Goal: Task Accomplishment & Management: Manage account settings

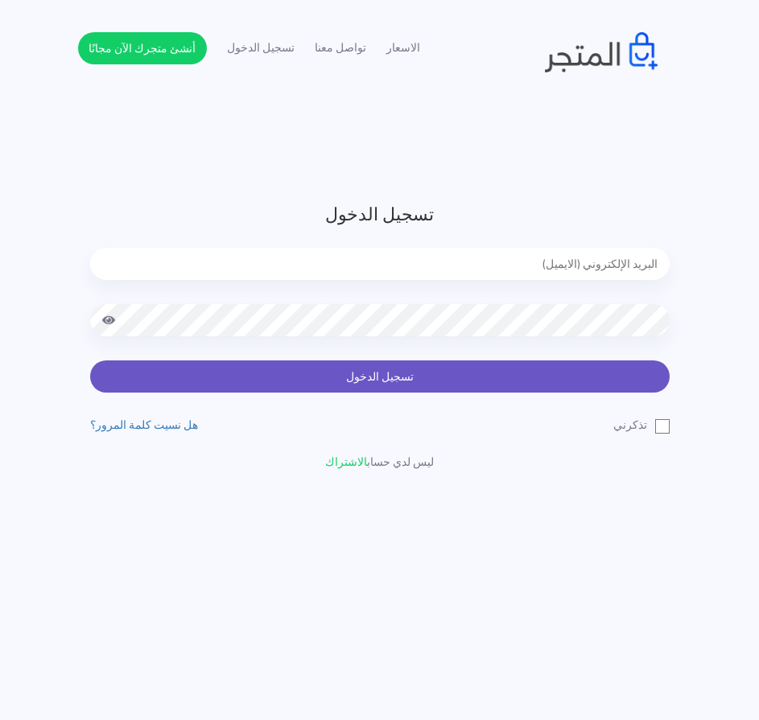
type input "express.laptop@outlook.com"
click at [407, 374] on button "تسجيل الدخول" at bounding box center [380, 377] width 580 height 32
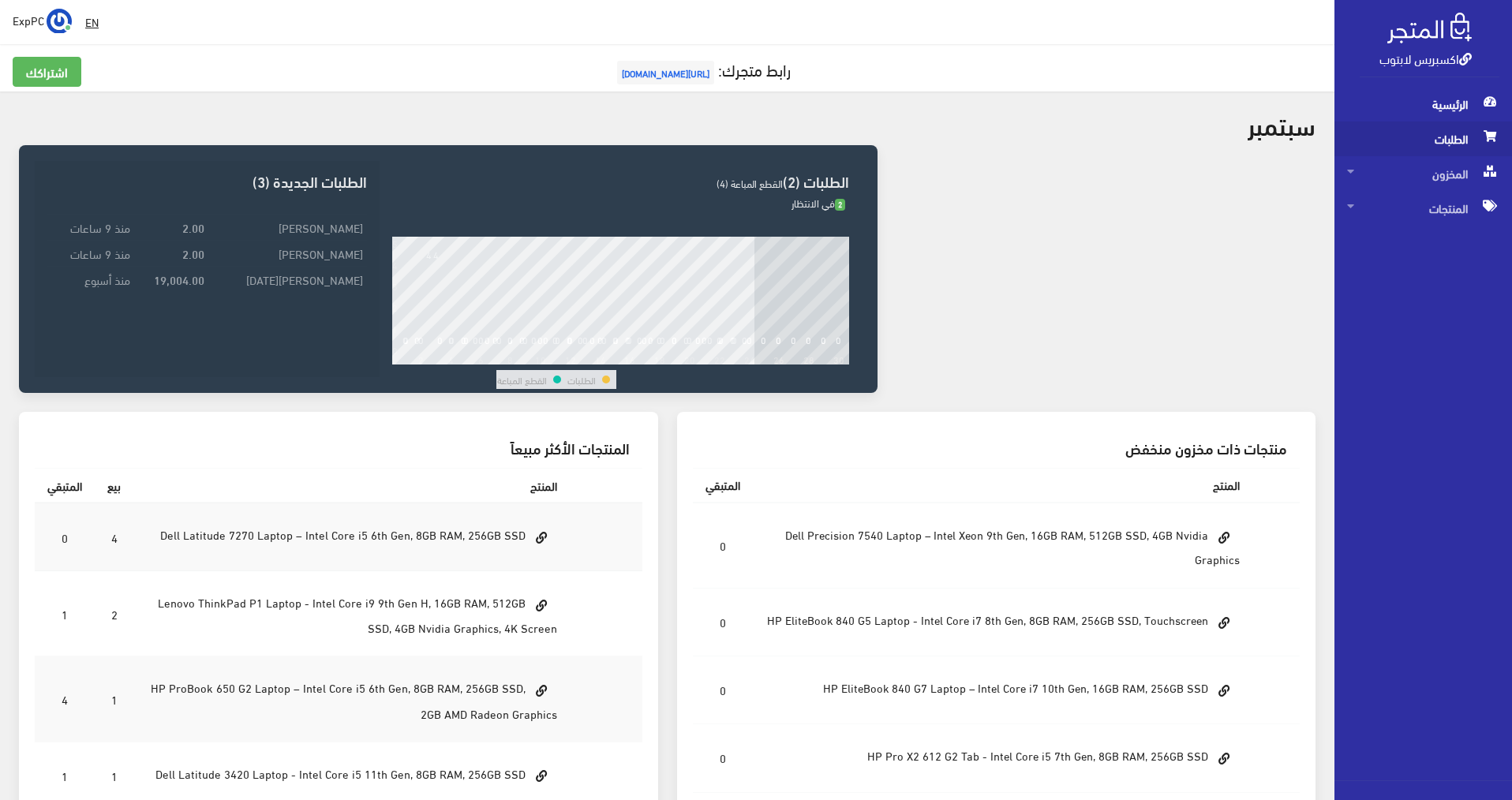
click at [752, 130] on span "الطلبات" at bounding box center [1423, 138] width 152 height 34
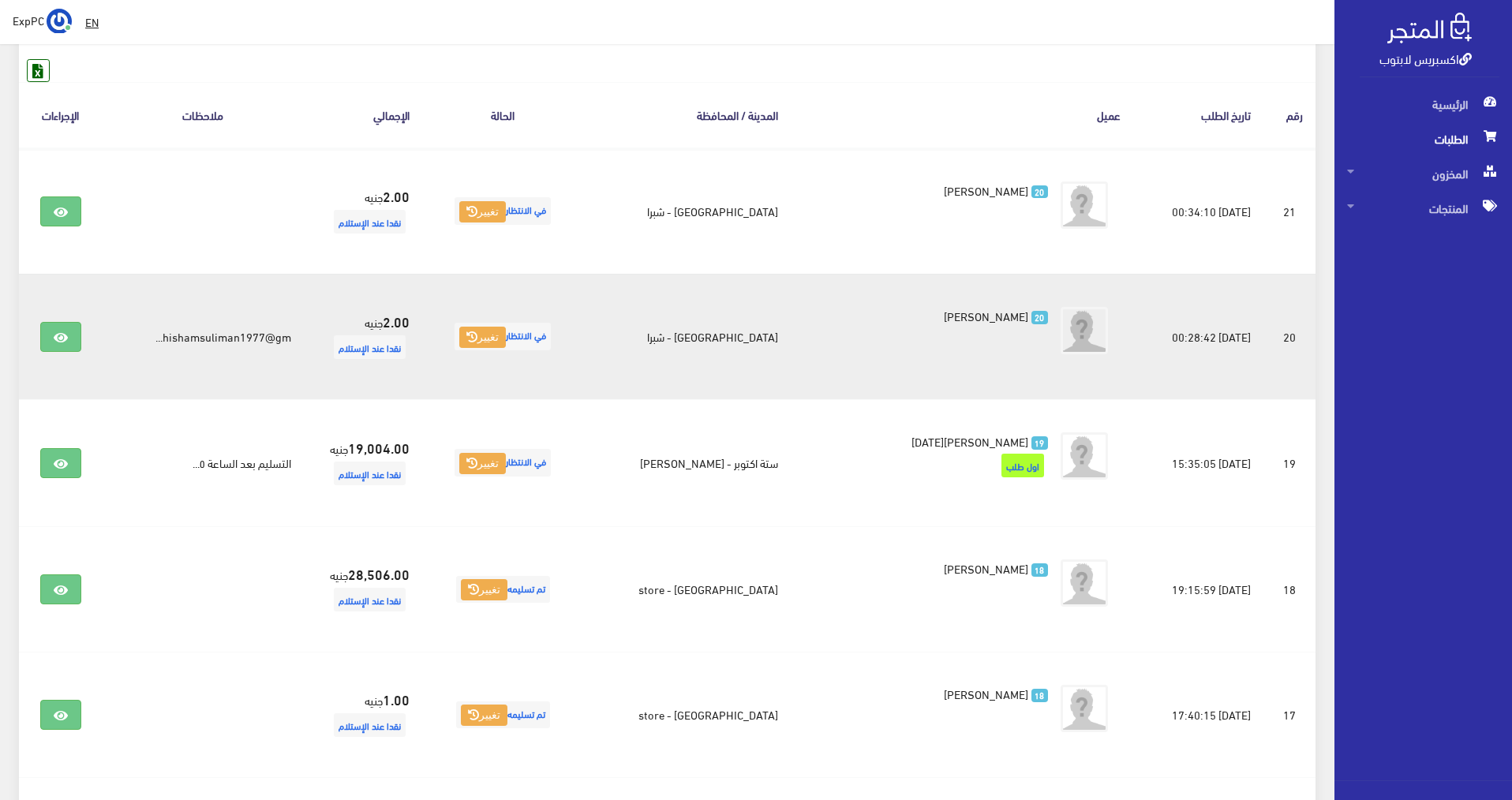
scroll to position [236, 0]
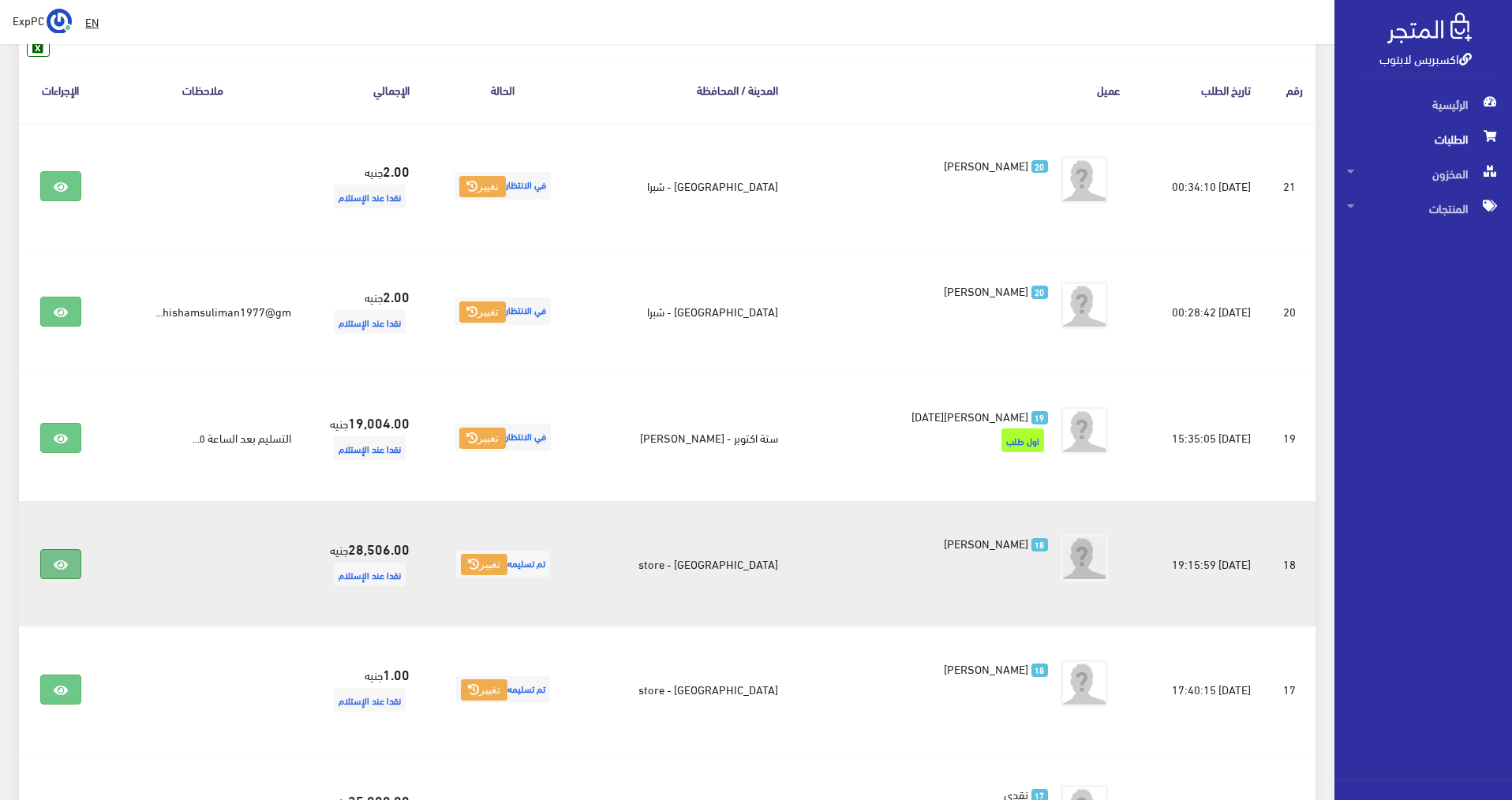
click at [64, 564] on icon at bounding box center [61, 565] width 14 height 13
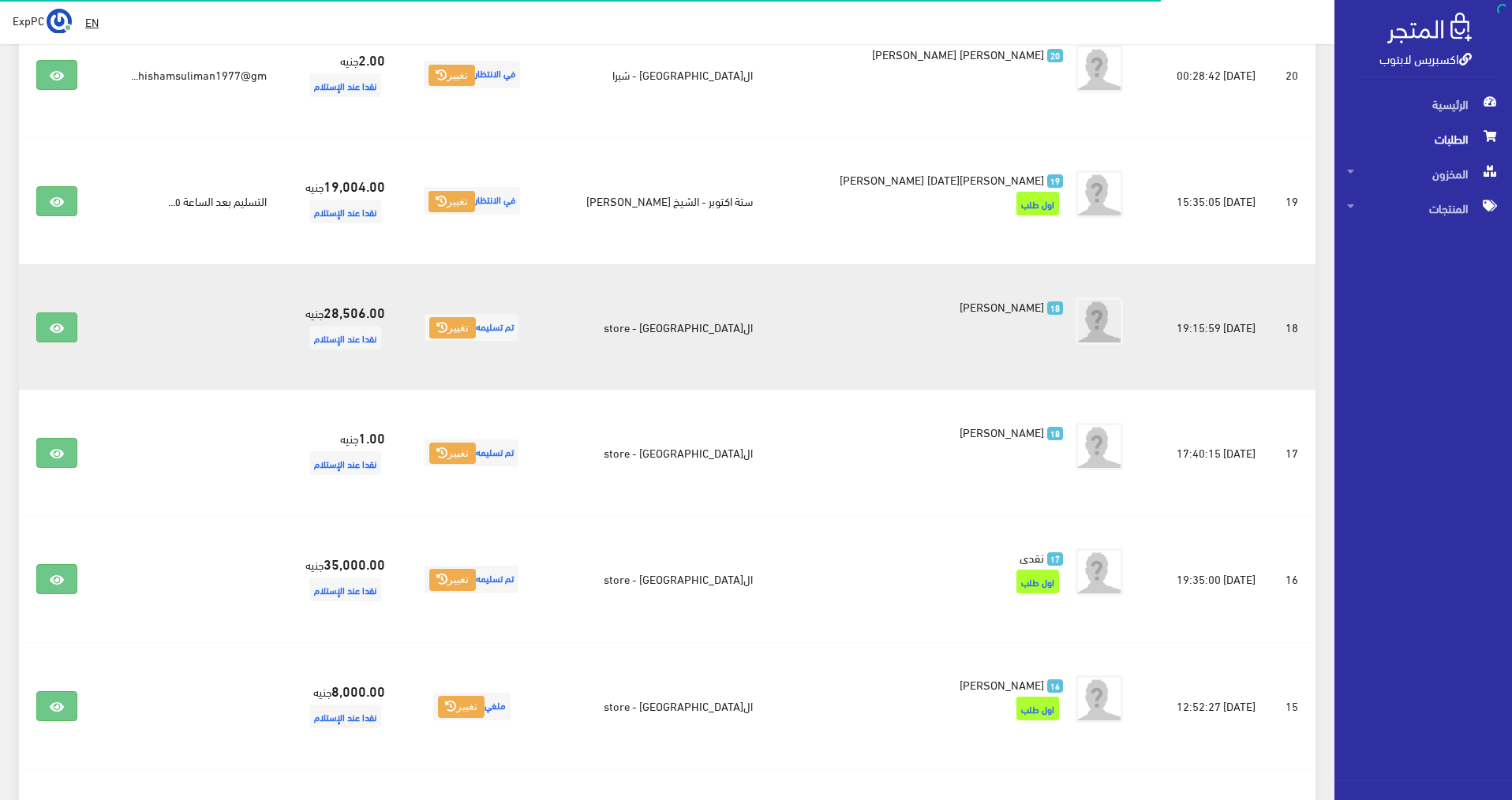
scroll to position [78, 0]
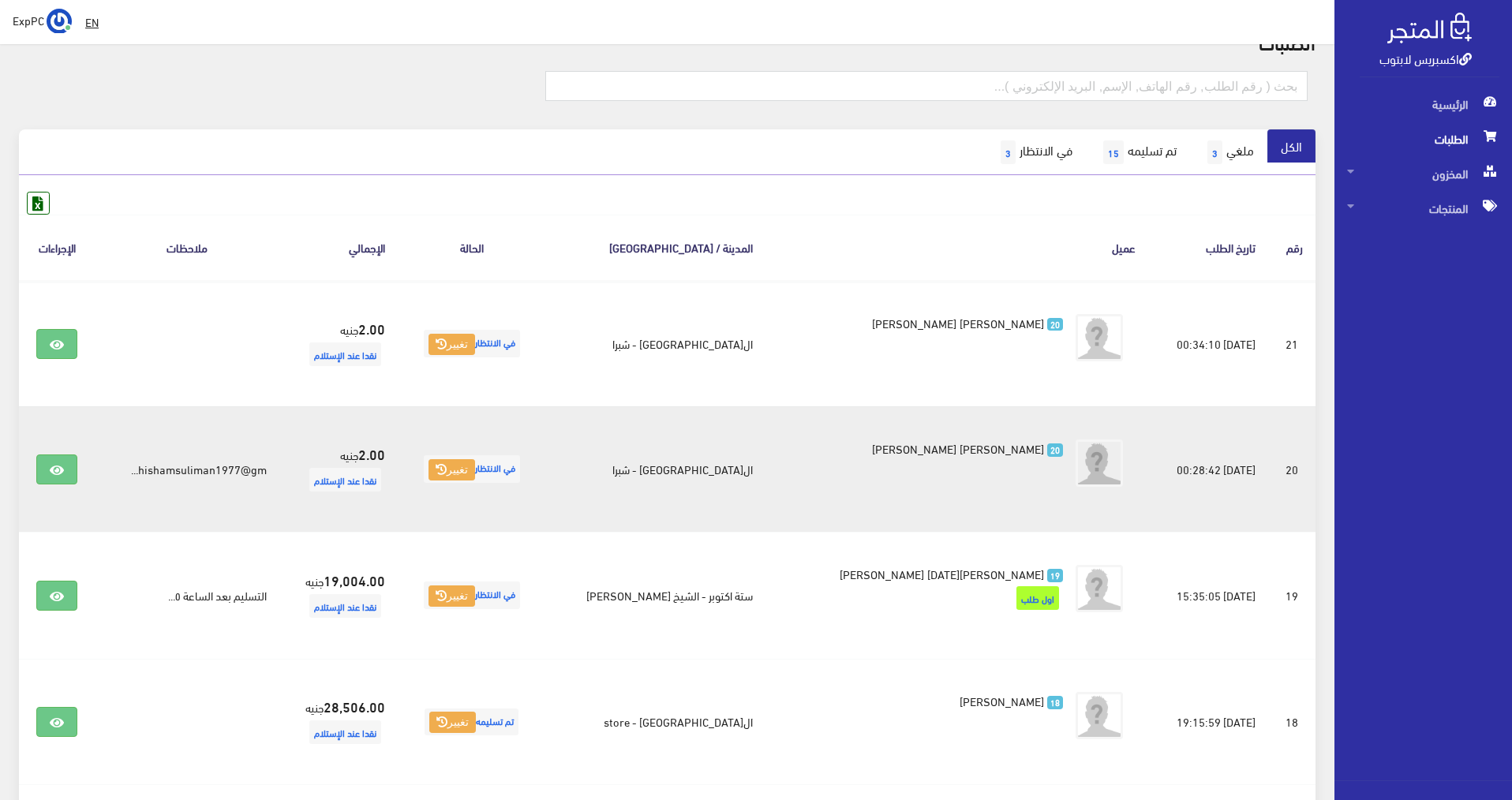
click at [906, 456] on span "مريم هشام سليمان عبدالحميد" at bounding box center [958, 448] width 172 height 23
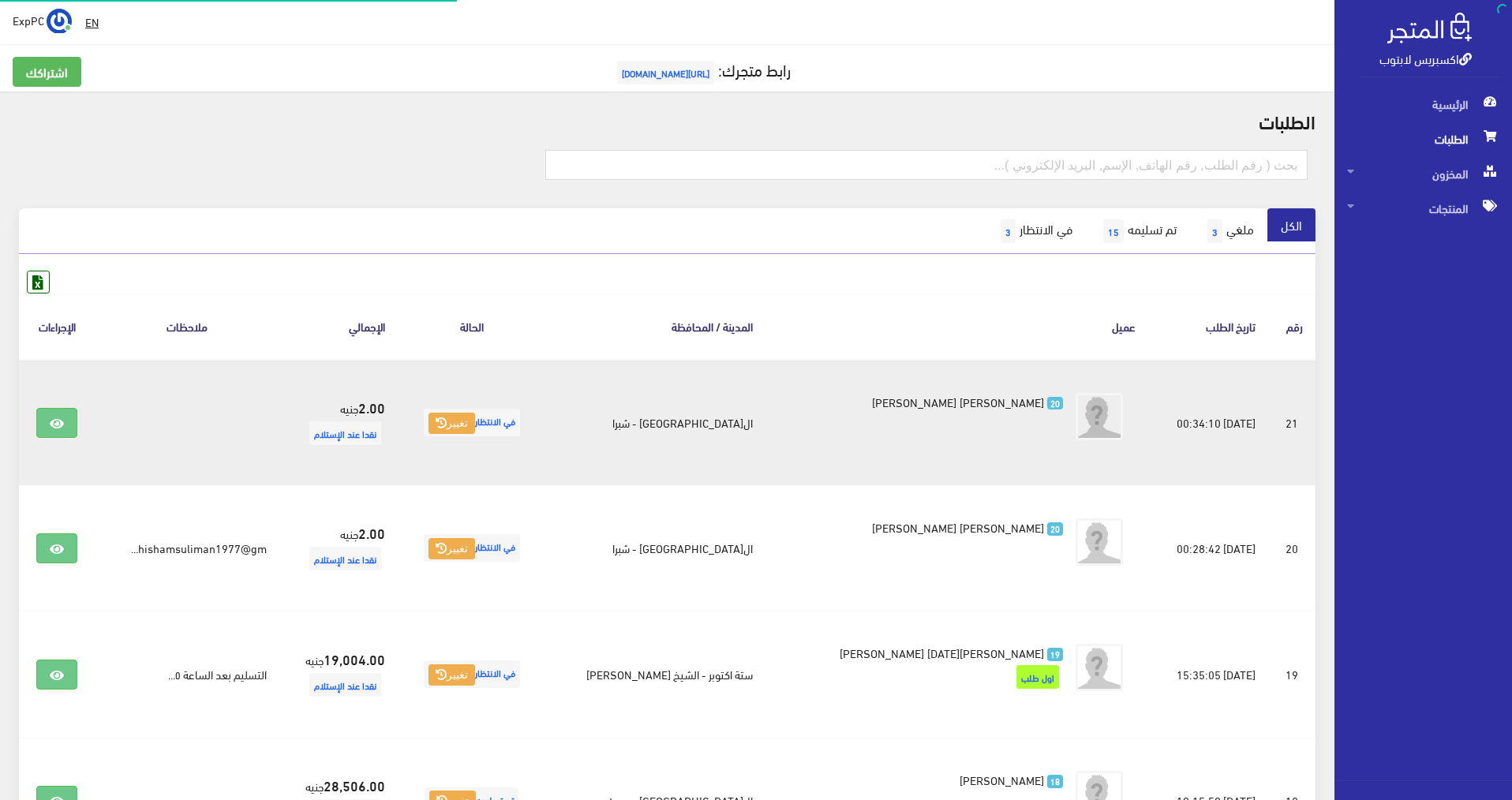
scroll to position [78, 0]
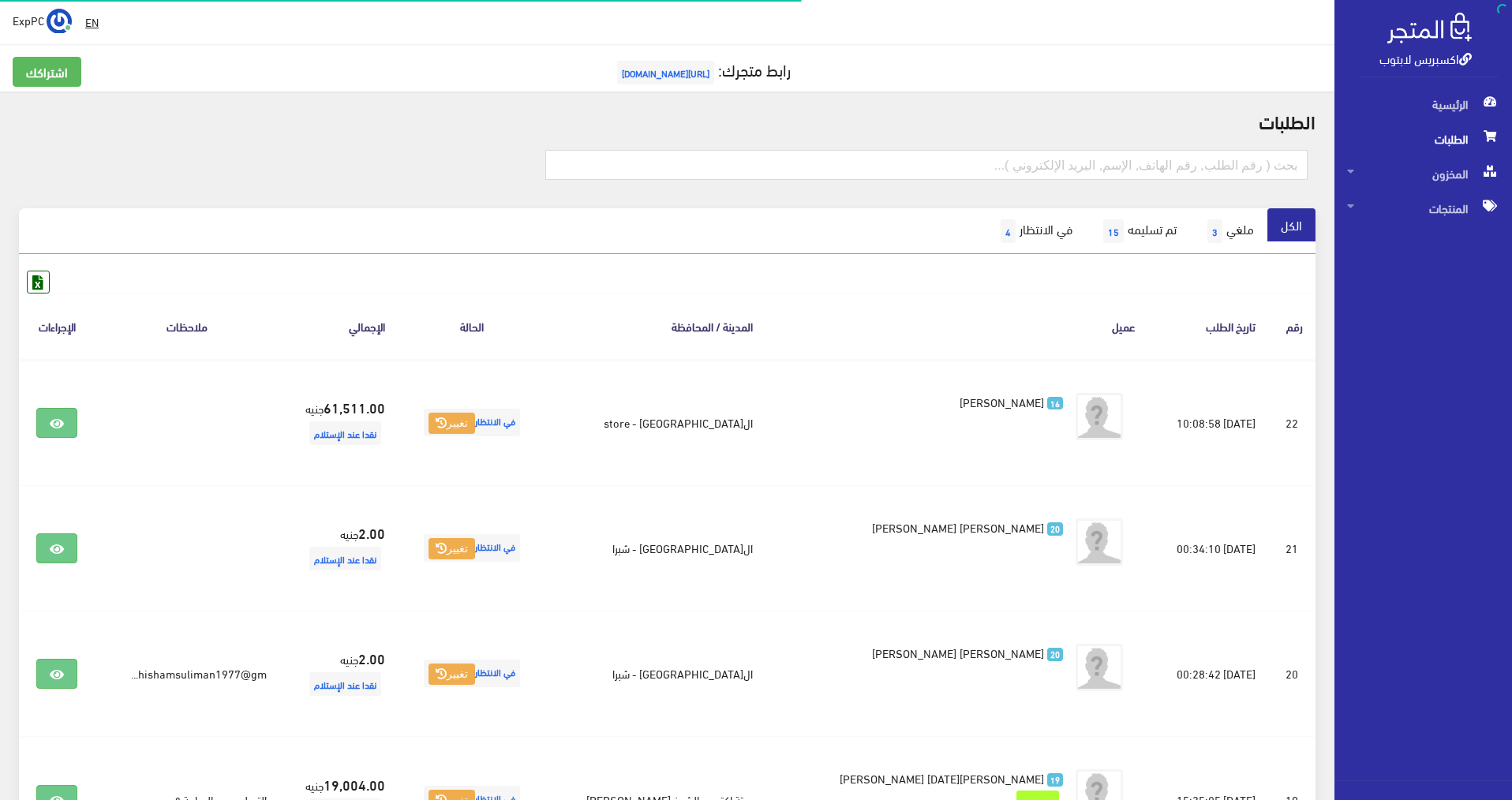
scroll to position [71, 0]
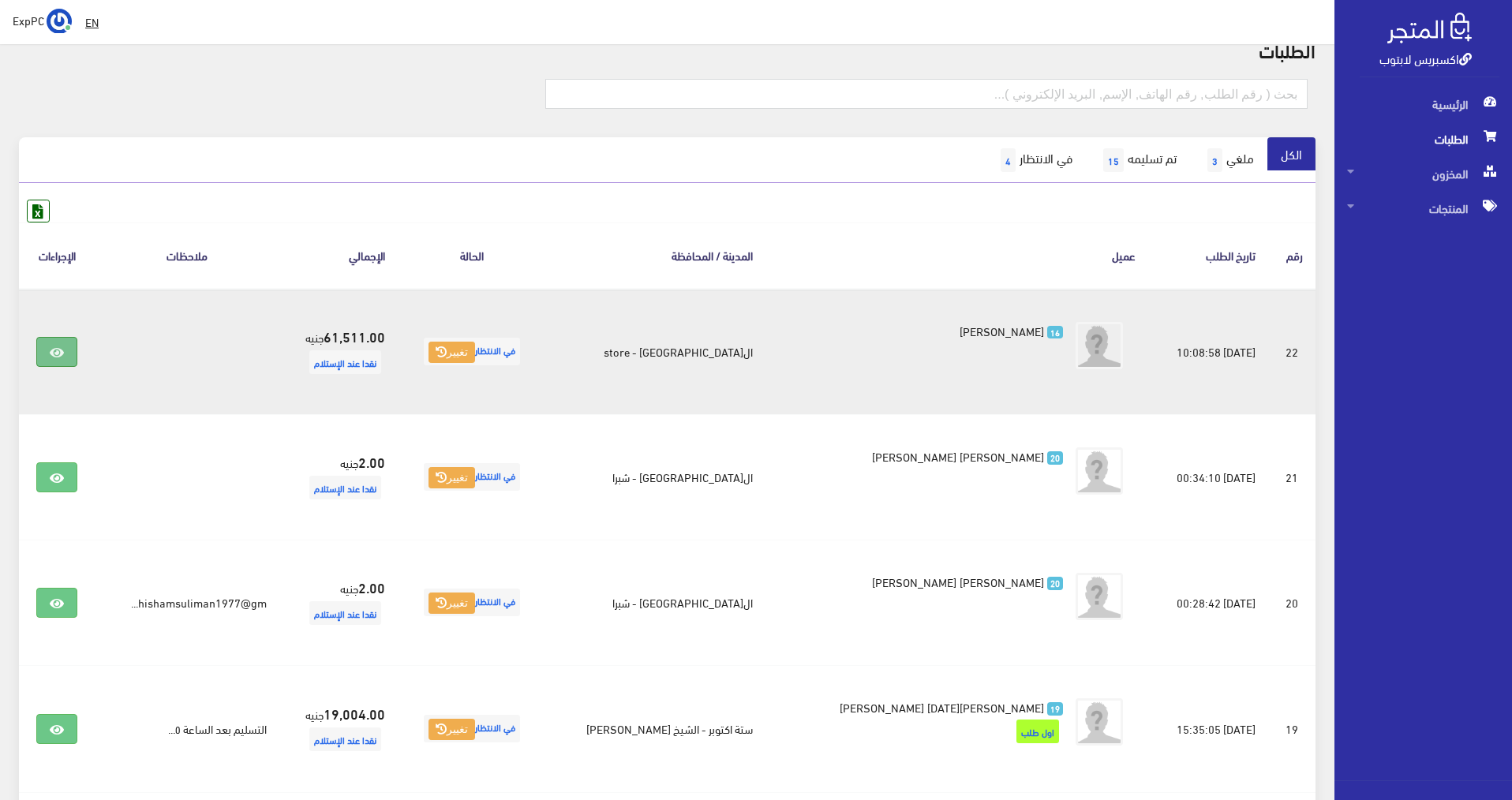
click at [71, 357] on link at bounding box center [57, 352] width 41 height 30
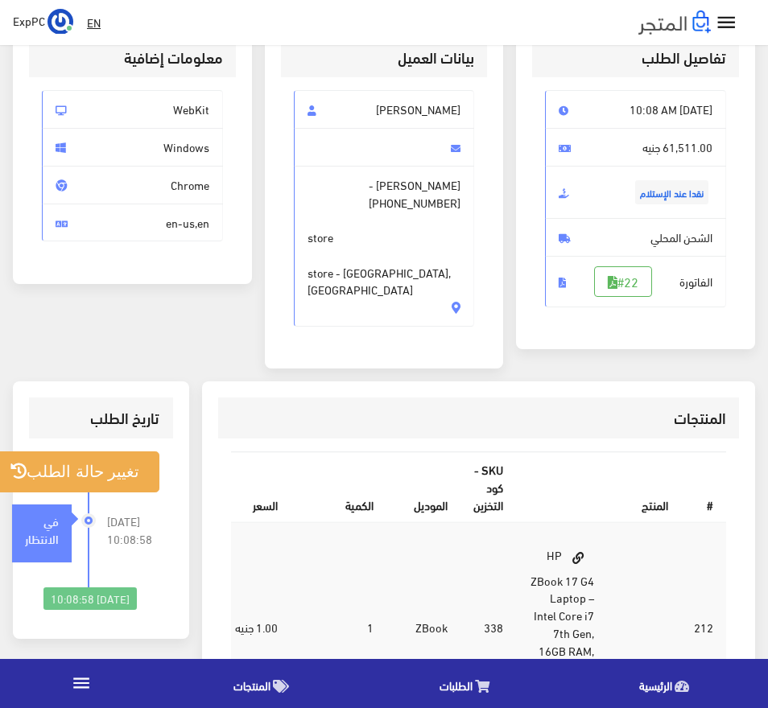
scroll to position [80, 0]
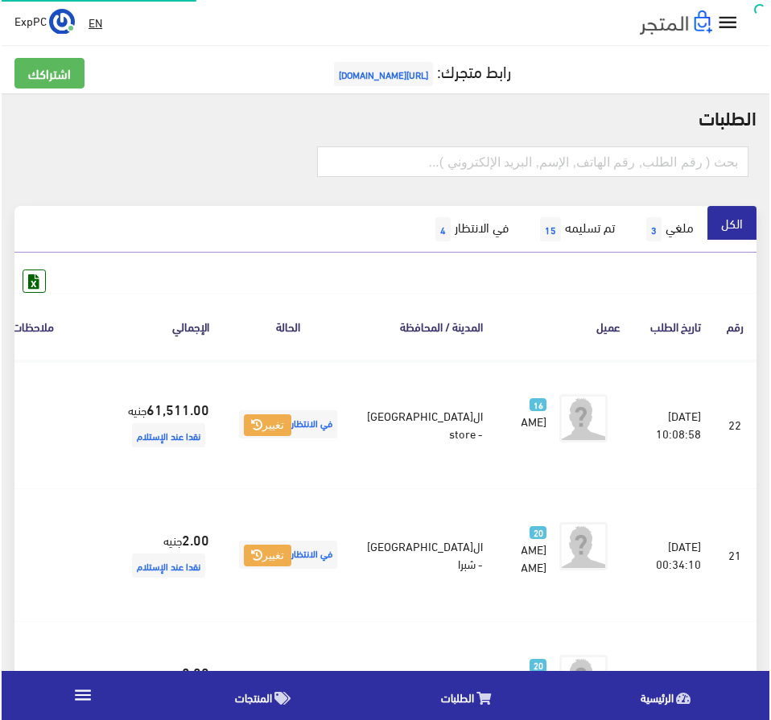
scroll to position [75, 0]
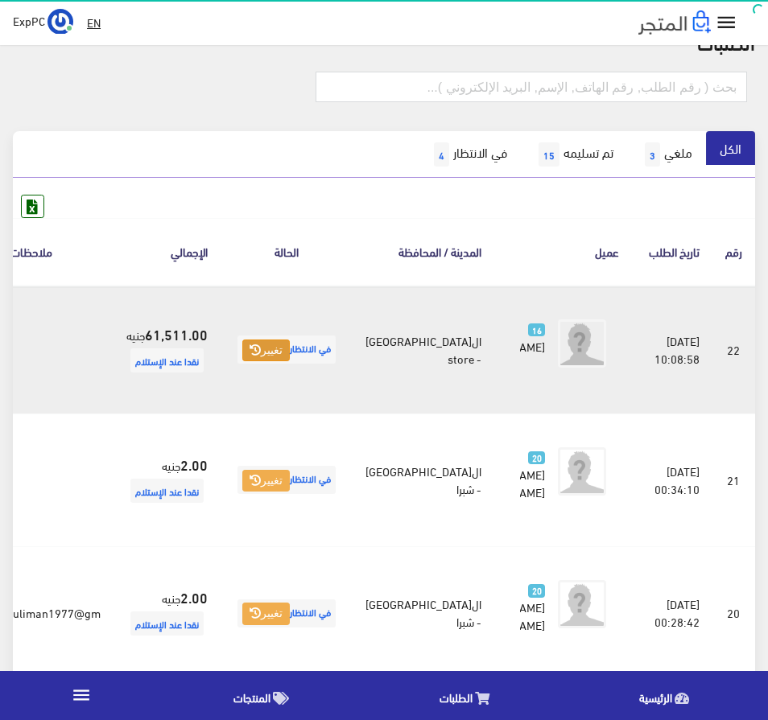
click at [290, 362] on button "تغيير" at bounding box center [265, 351] width 47 height 23
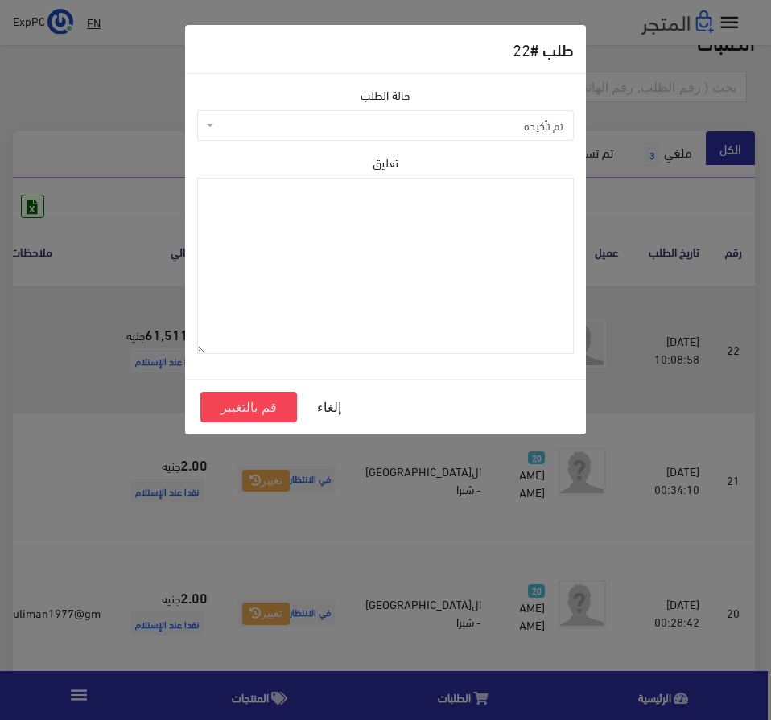
scroll to position [80, 0]
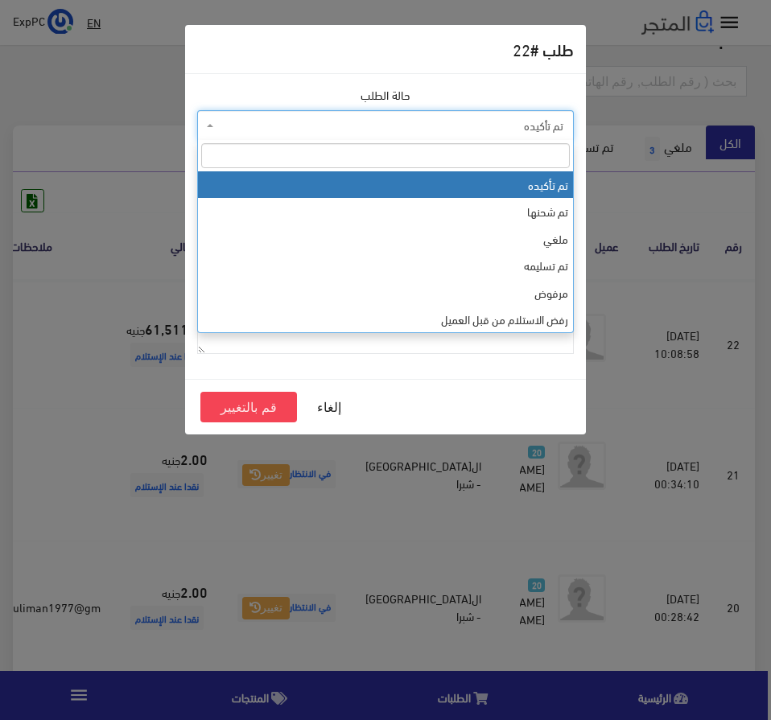
click at [328, 136] on span "تم تأكيده" at bounding box center [385, 125] width 377 height 31
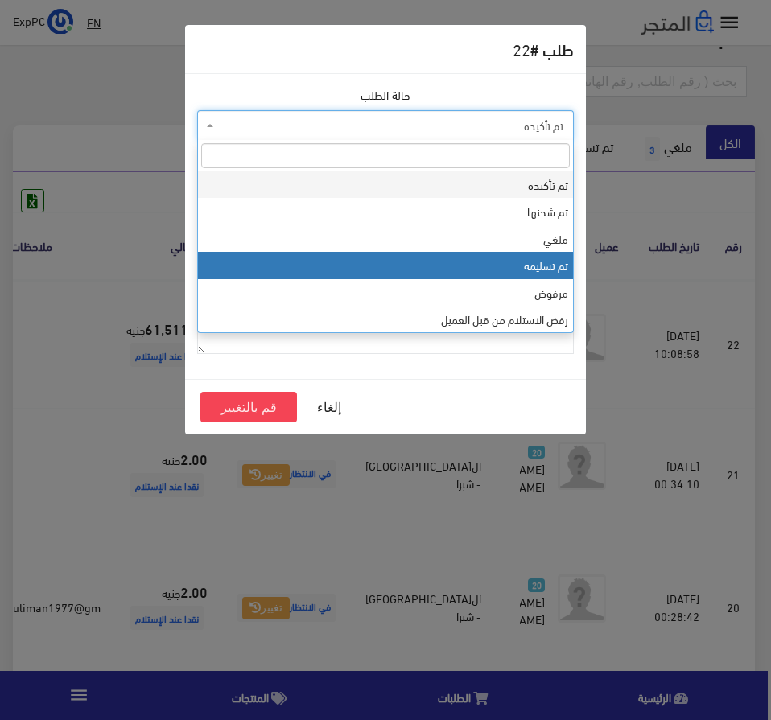
select select "4"
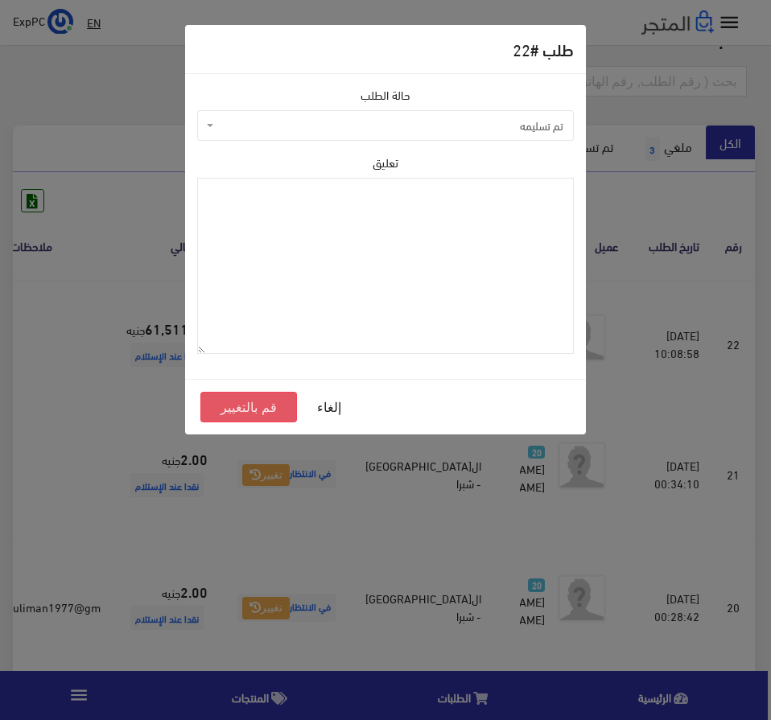
click at [244, 410] on button "قم بالتغيير" at bounding box center [248, 407] width 97 height 31
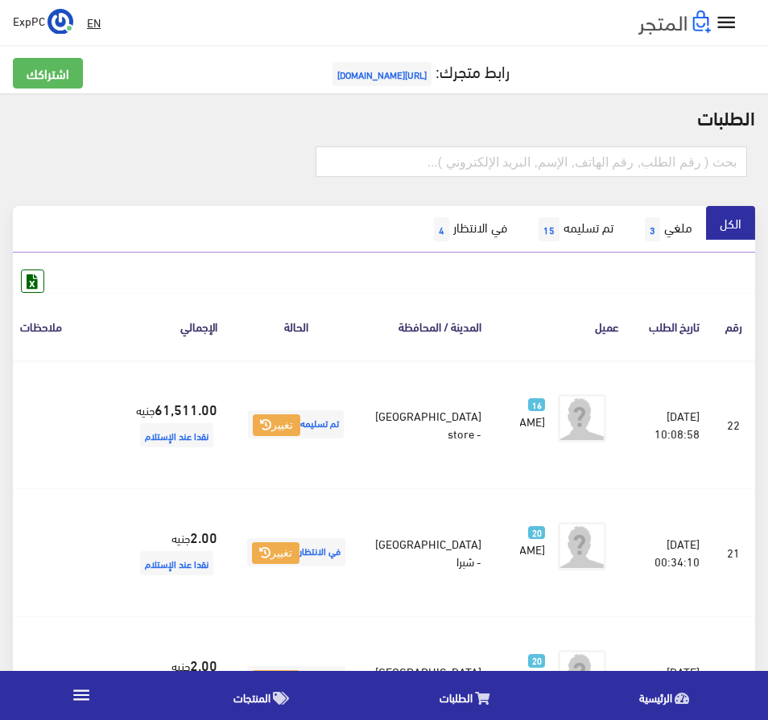
click at [720, 27] on icon "" at bounding box center [726, 22] width 23 height 23
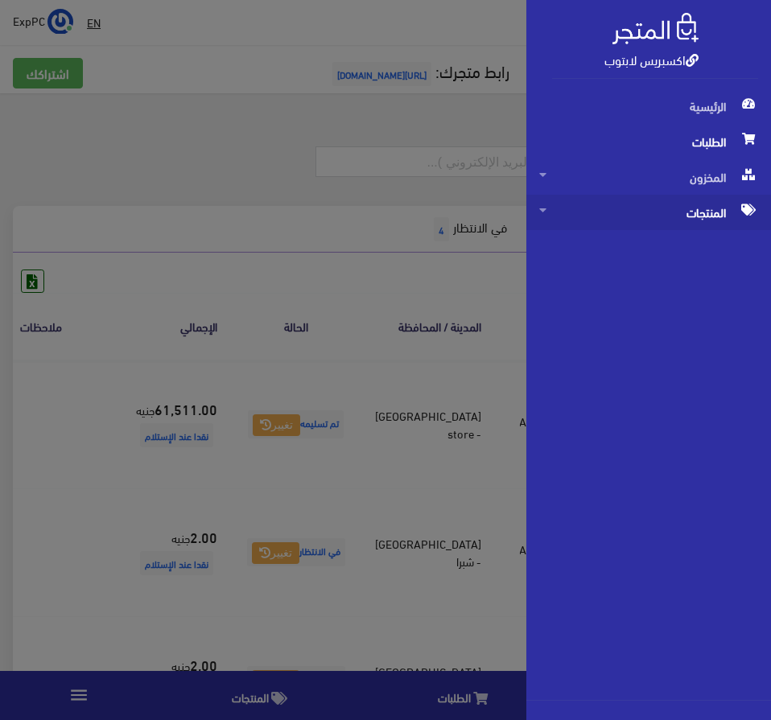
click at [709, 220] on span "المنتجات" at bounding box center [648, 212] width 219 height 35
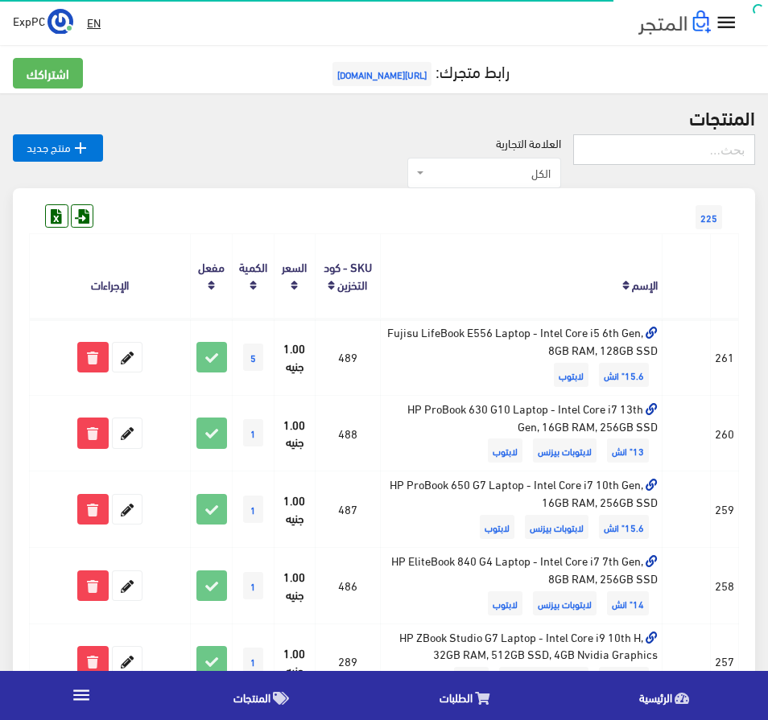
click at [691, 143] on input "text" at bounding box center [664, 149] width 182 height 31
type input "398"
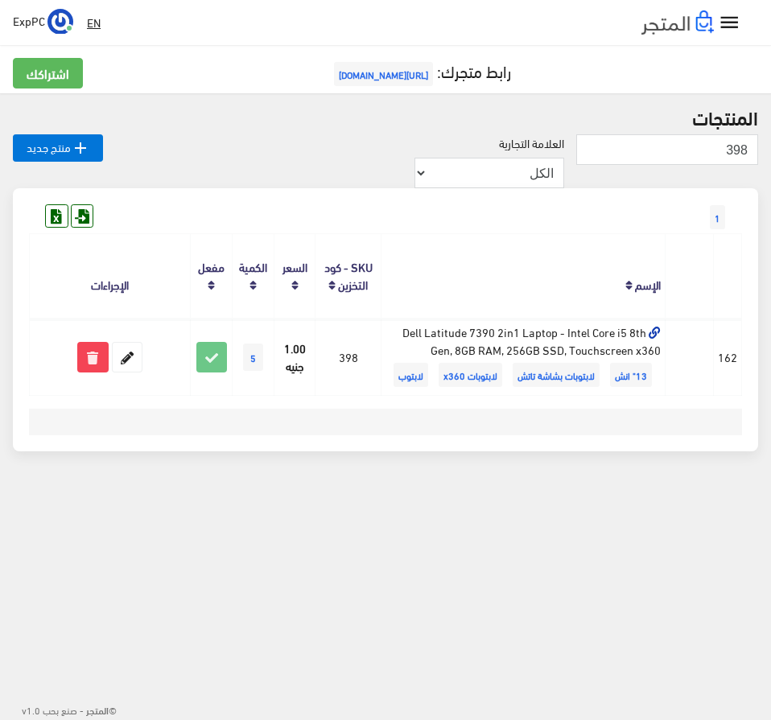
click at [731, 25] on icon "" at bounding box center [729, 22] width 23 height 23
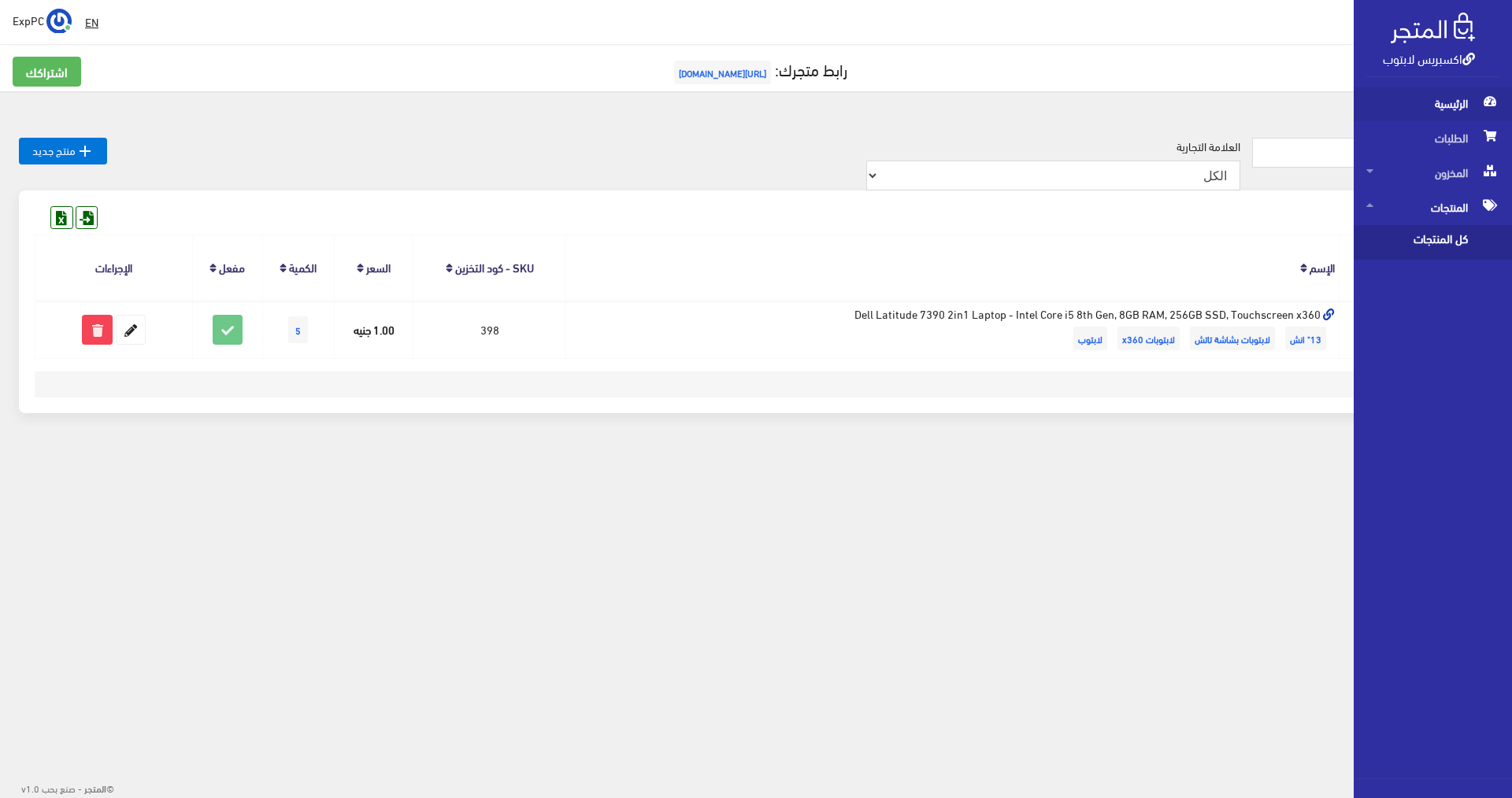
click at [753, 114] on span "الرئيسية" at bounding box center [1433, 104] width 133 height 34
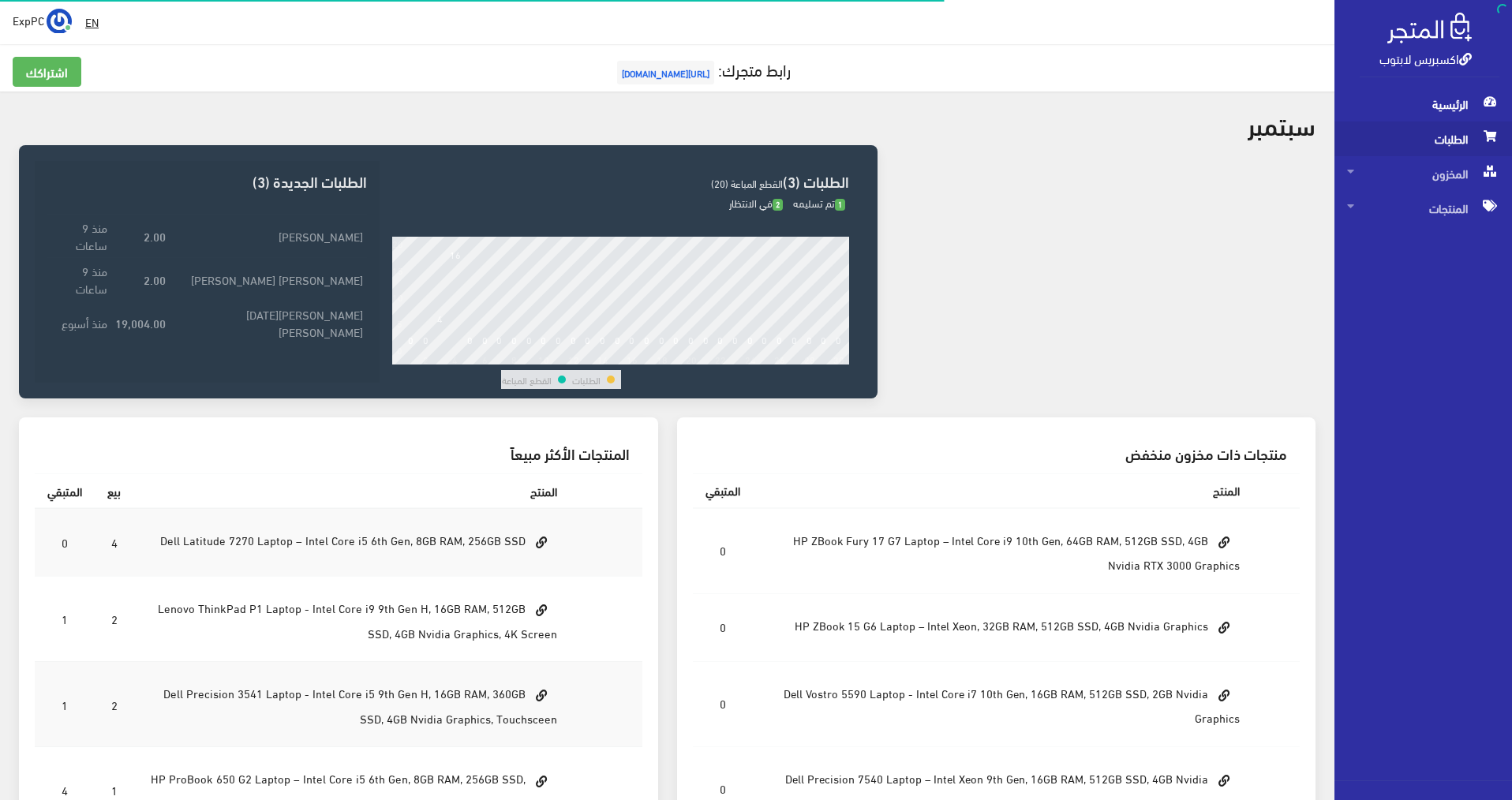
click at [1443, 138] on span "الطلبات" at bounding box center [1423, 138] width 152 height 34
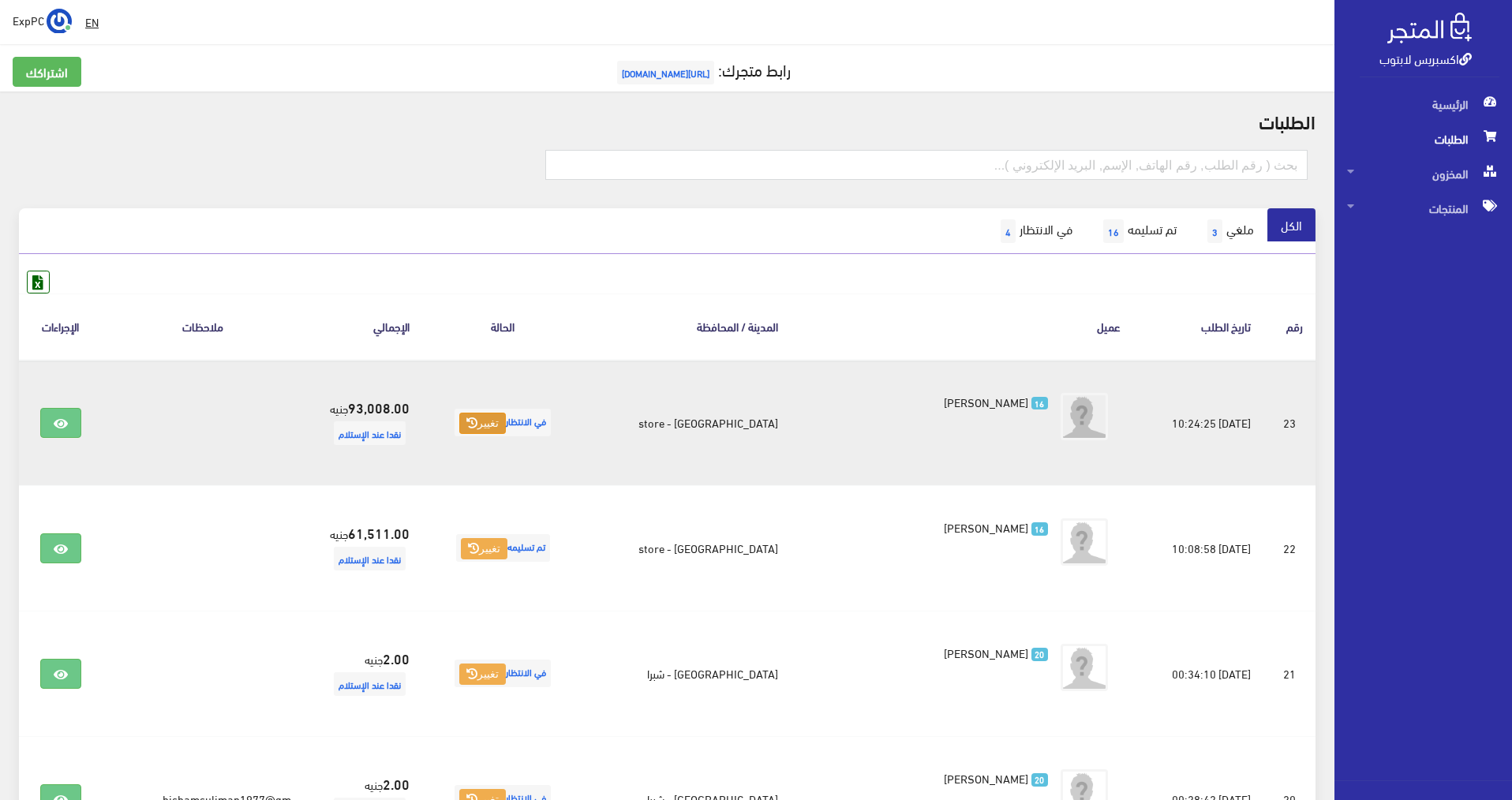
click at [498, 425] on button "تغيير" at bounding box center [481, 424] width 46 height 23
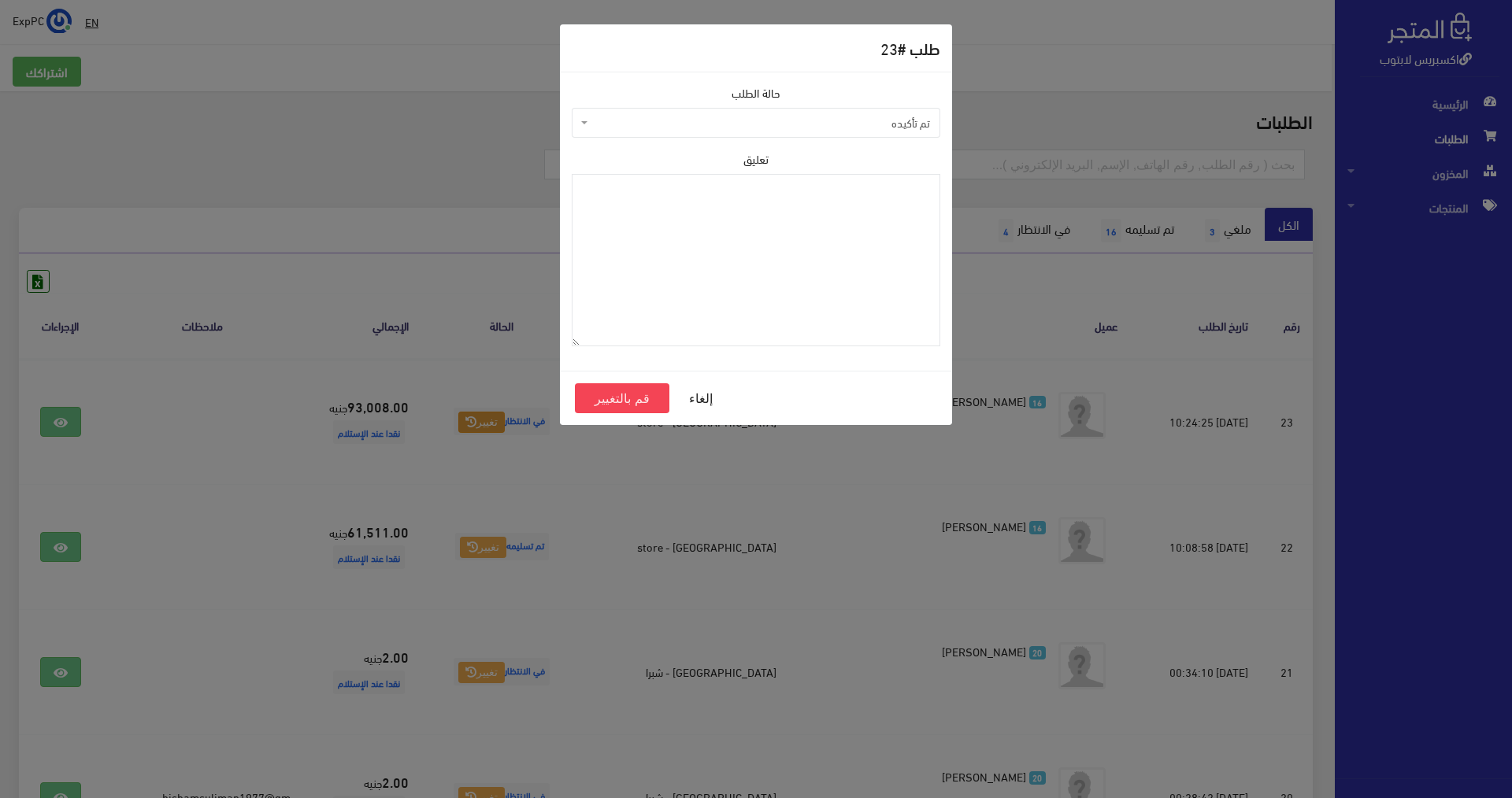
click at [753, 121] on span "تم تأكيده" at bounding box center [761, 123] width 338 height 16
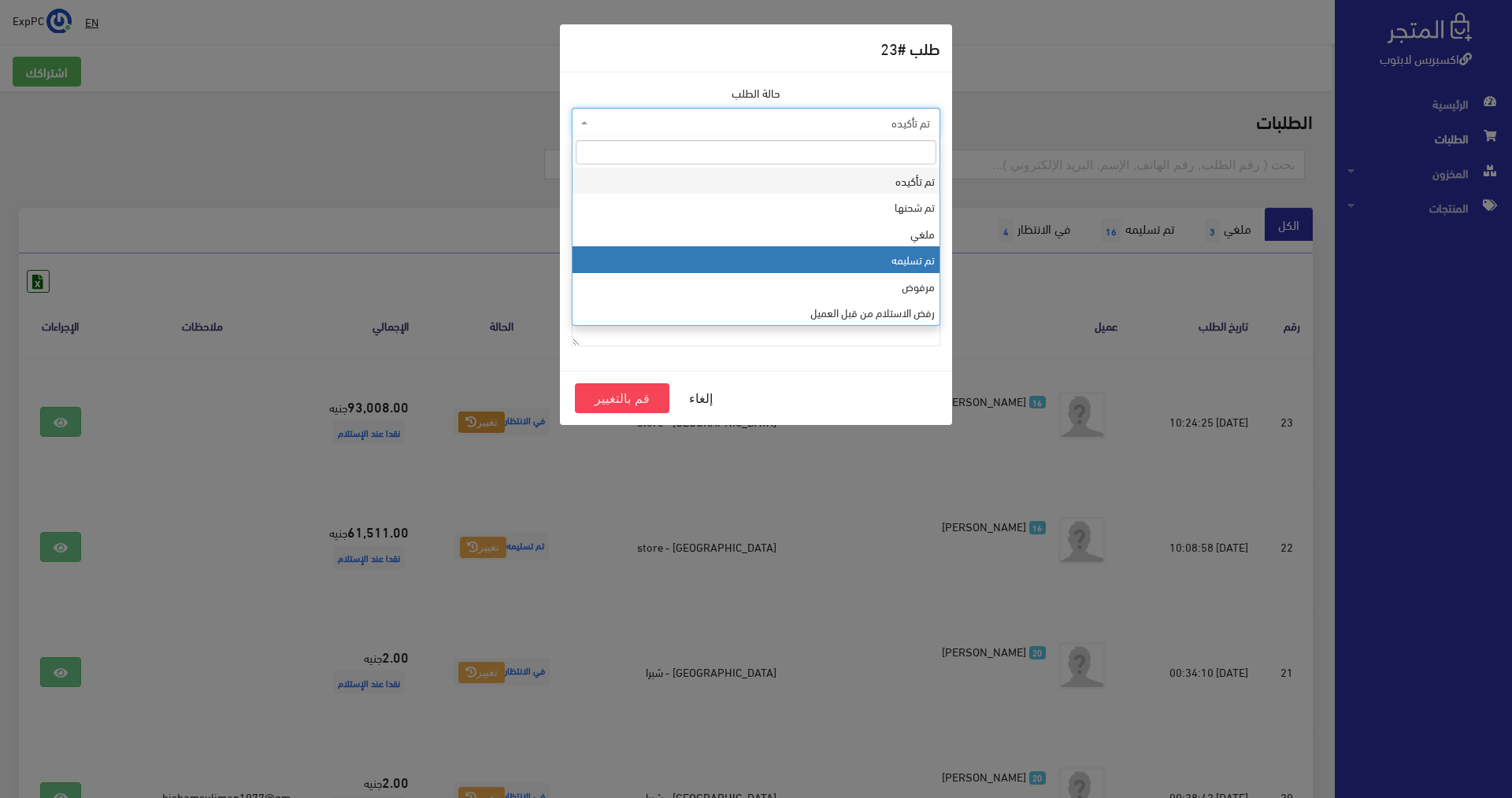
select select "4"
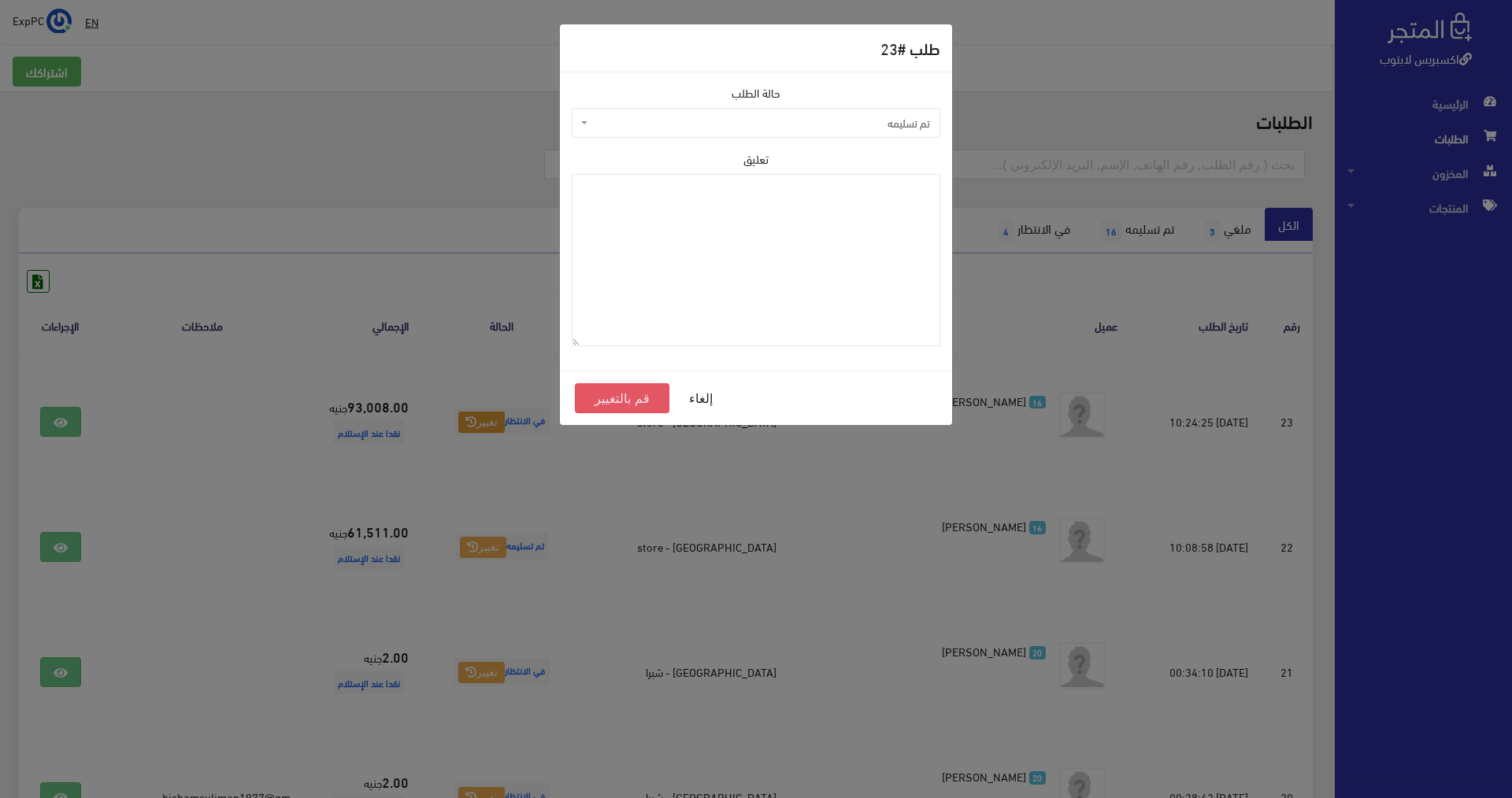
click at [633, 398] on button "قم بالتغيير" at bounding box center [622, 398] width 95 height 30
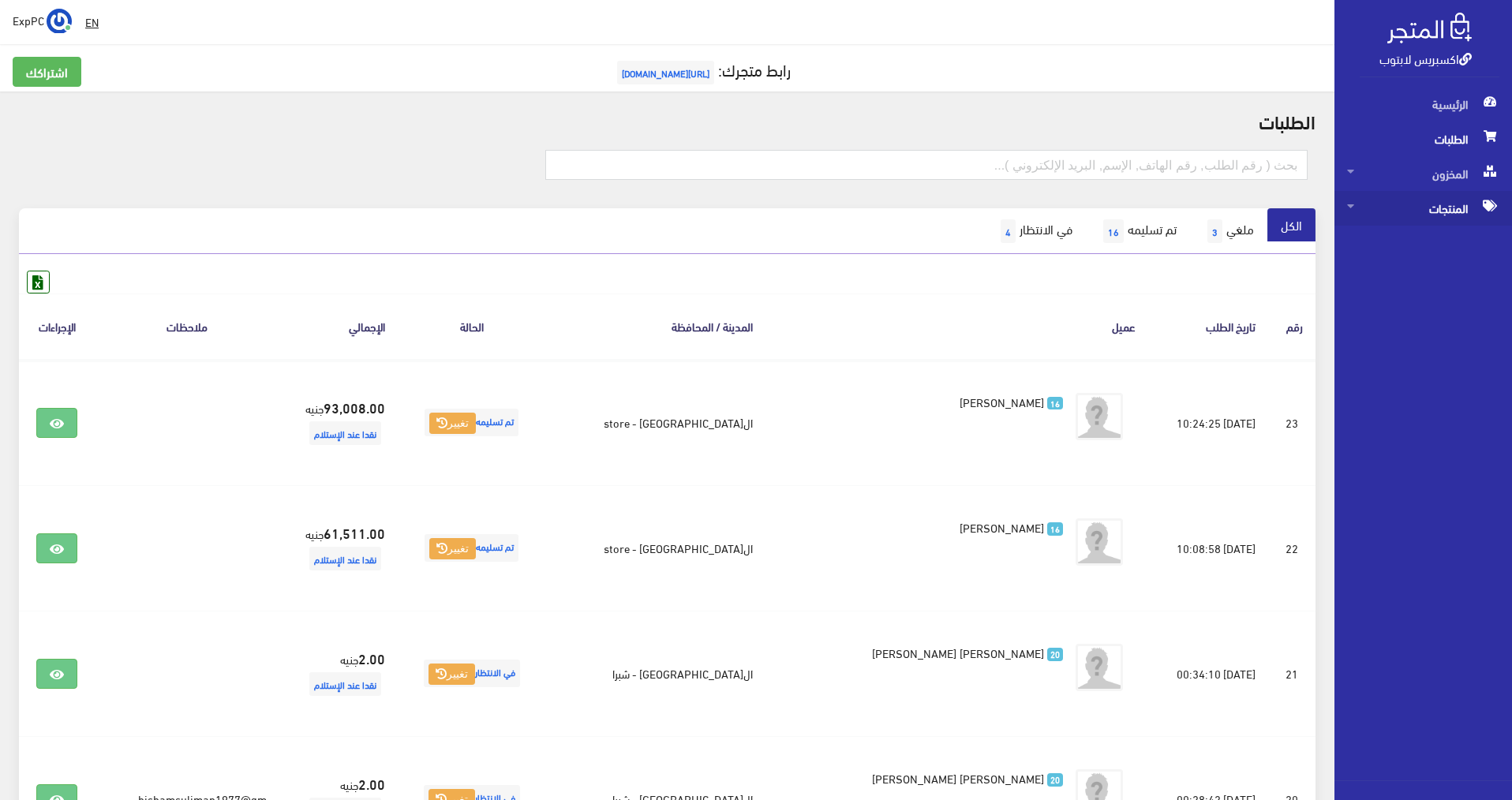
click at [1452, 213] on span "المنتجات" at bounding box center [1423, 208] width 152 height 34
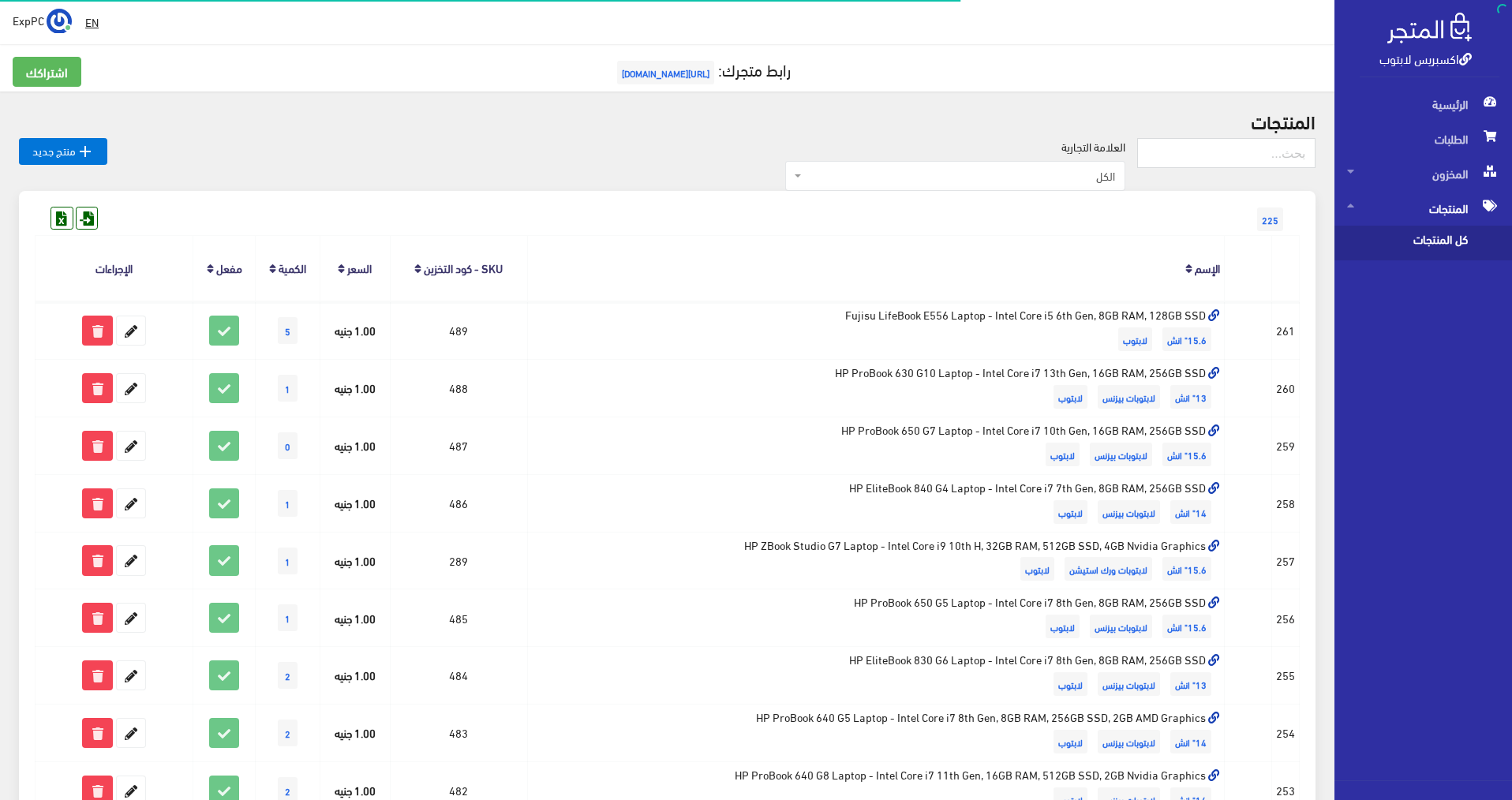
click at [1445, 238] on span "كل المنتجات" at bounding box center [1407, 242] width 120 height 34
click at [1245, 158] on input "text" at bounding box center [1227, 153] width 178 height 30
type input "15u"
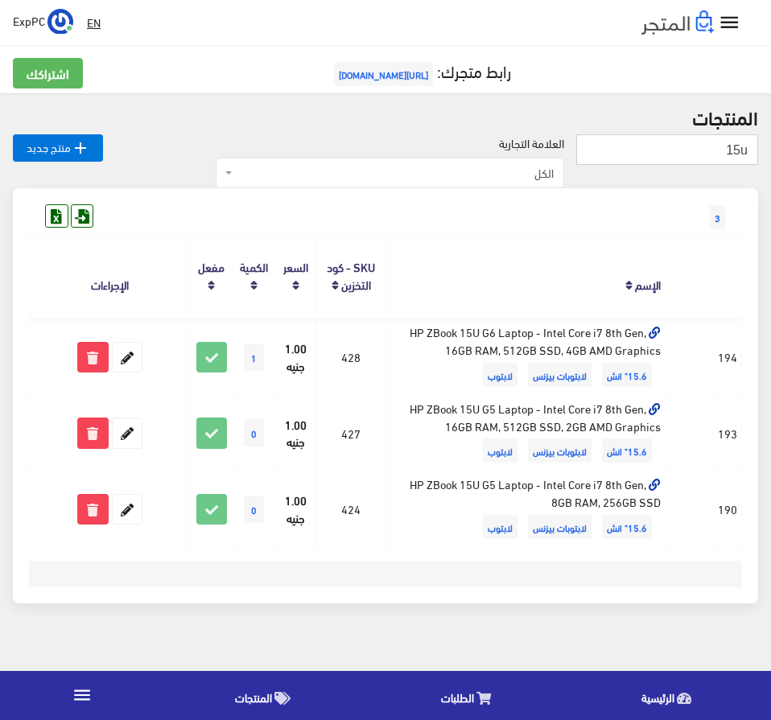
click at [694, 140] on input "15u" at bounding box center [667, 149] width 182 height 31
type input "zbook 15u"
